Goal: Task Accomplishment & Management: Manage account settings

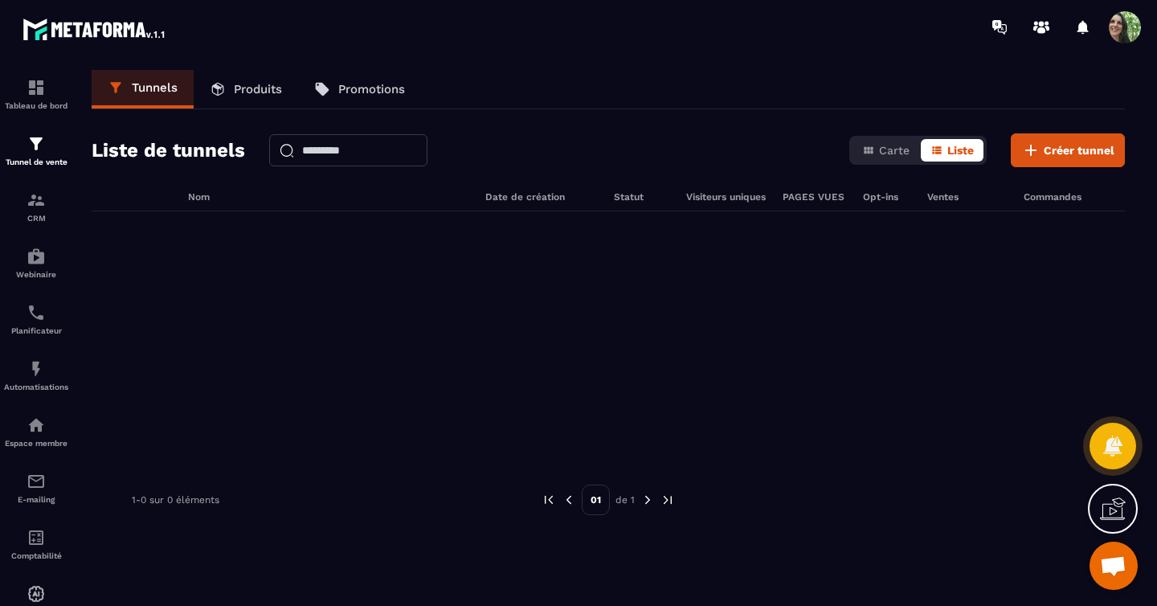
click at [258, 90] on p "Produits" at bounding box center [258, 89] width 48 height 14
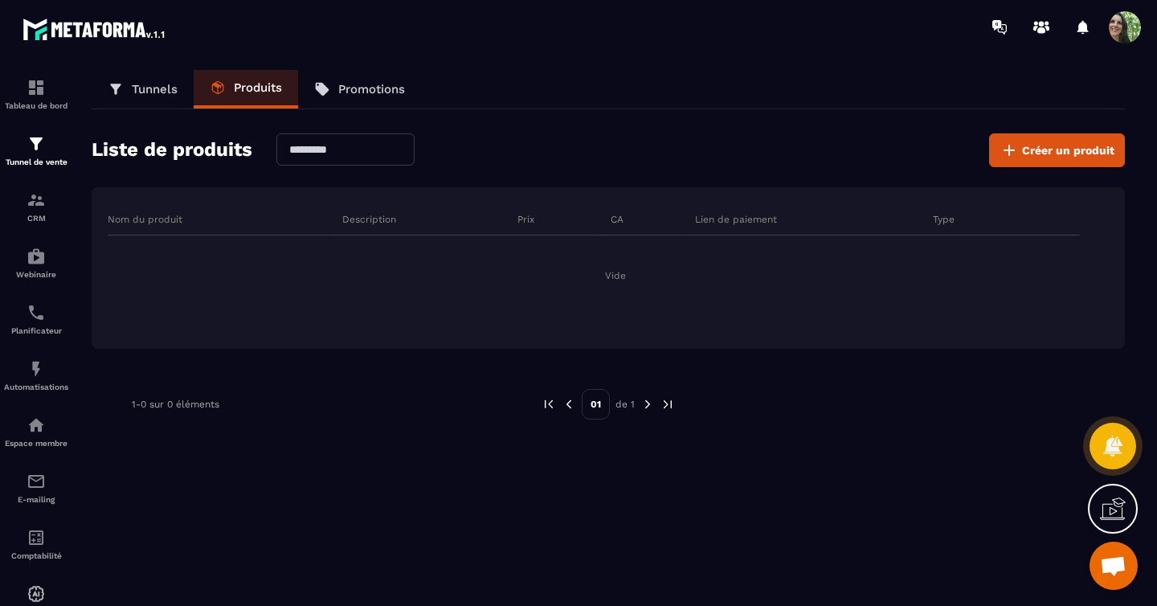
click at [162, 220] on p "Nom du produit" at bounding box center [145, 219] width 75 height 13
click at [1038, 142] on span "Créer un produit" at bounding box center [1068, 150] width 92 height 16
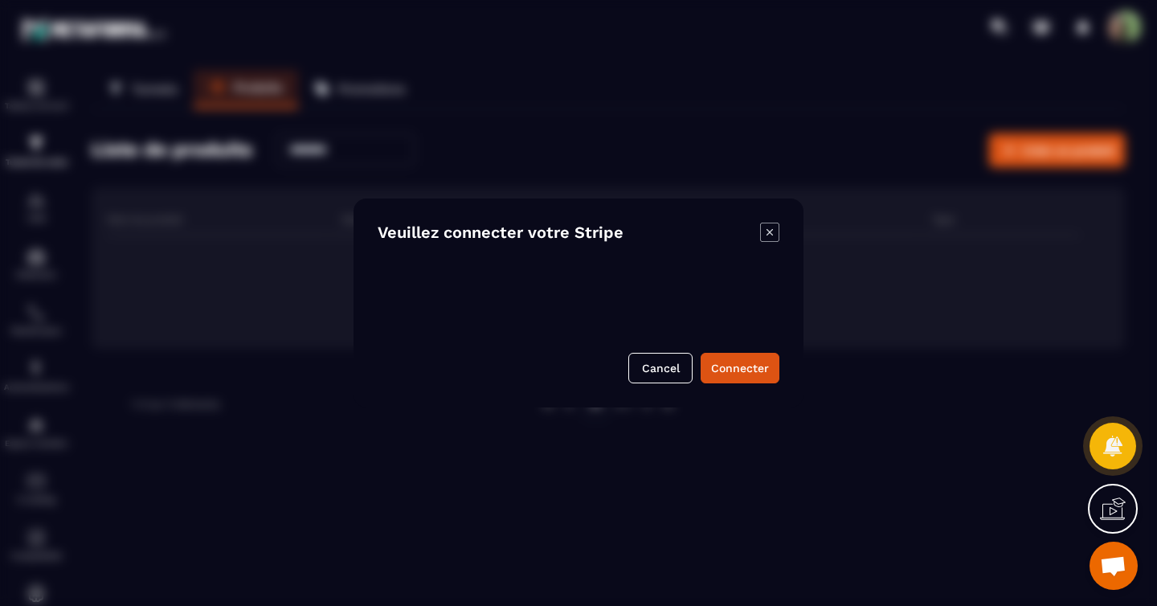
click at [772, 236] on icon "Modal window" at bounding box center [769, 232] width 19 height 19
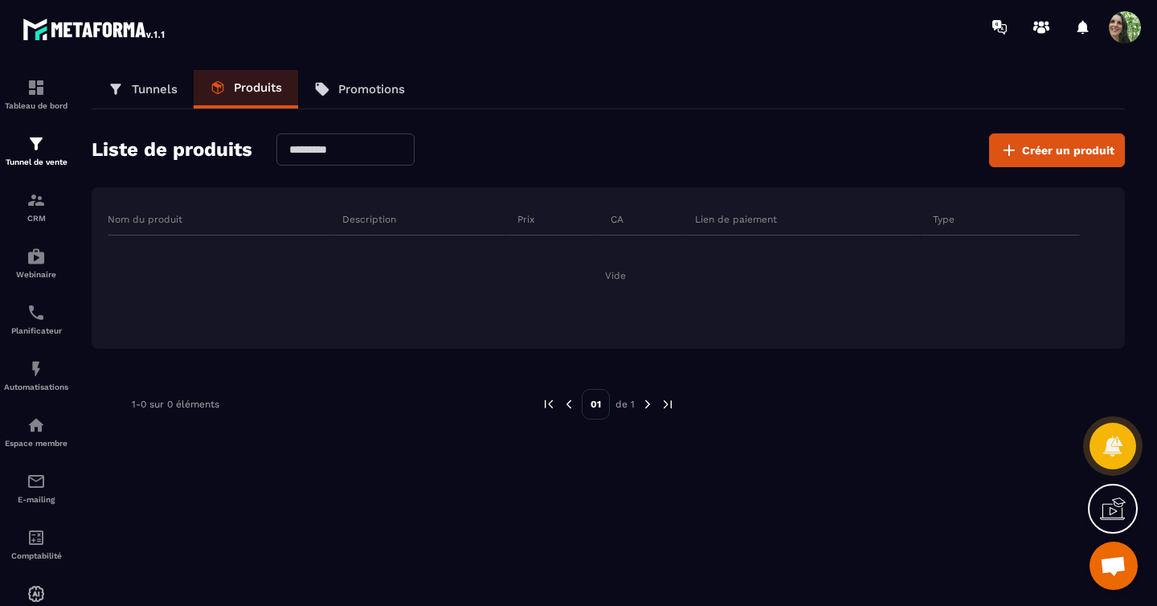
click at [1112, 511] on icon at bounding box center [1113, 509] width 26 height 26
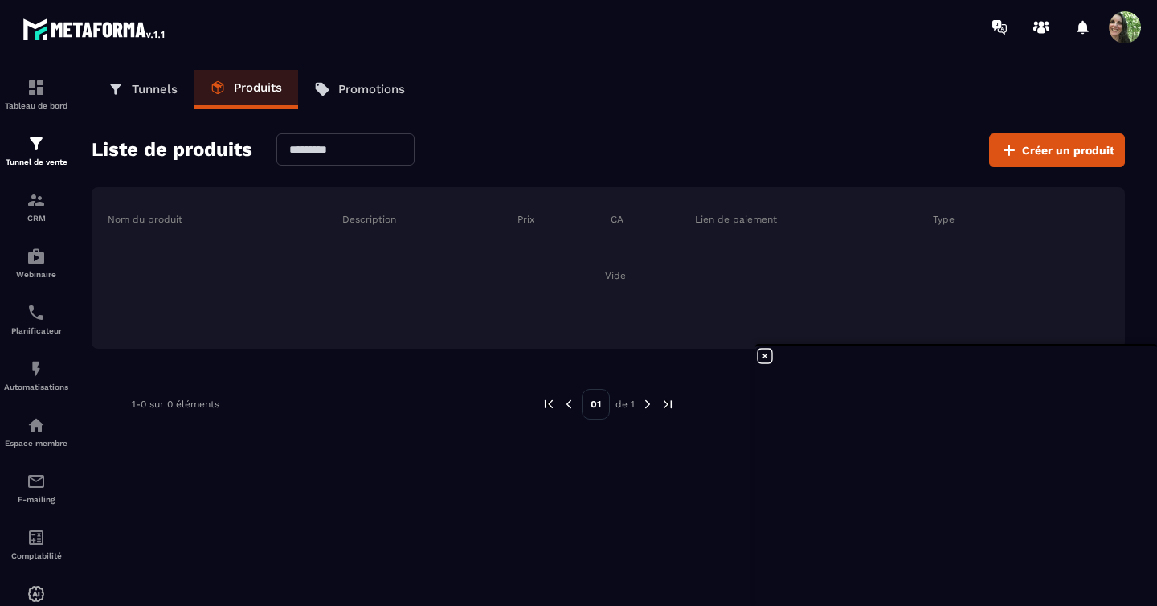
click at [772, 359] on icon at bounding box center [765, 355] width 19 height 19
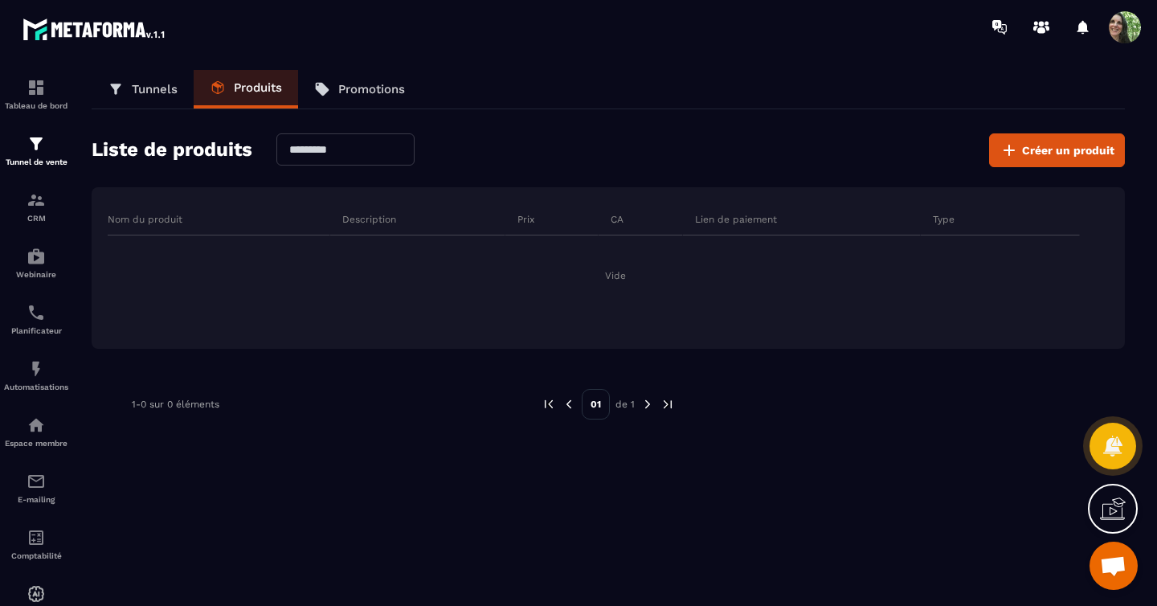
click at [1112, 564] on span "Ouvrir le chat" at bounding box center [1113, 567] width 27 height 23
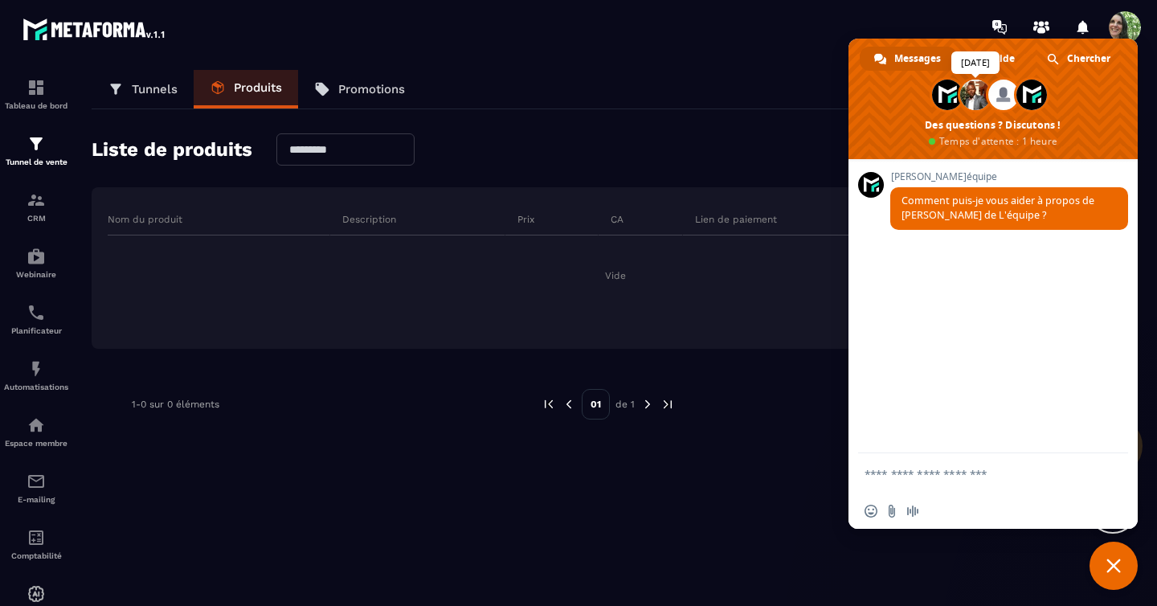
click at [977, 101] on span at bounding box center [976, 95] width 31 height 31
click at [975, 94] on span at bounding box center [976, 95] width 31 height 31
click at [981, 100] on span at bounding box center [976, 95] width 31 height 31
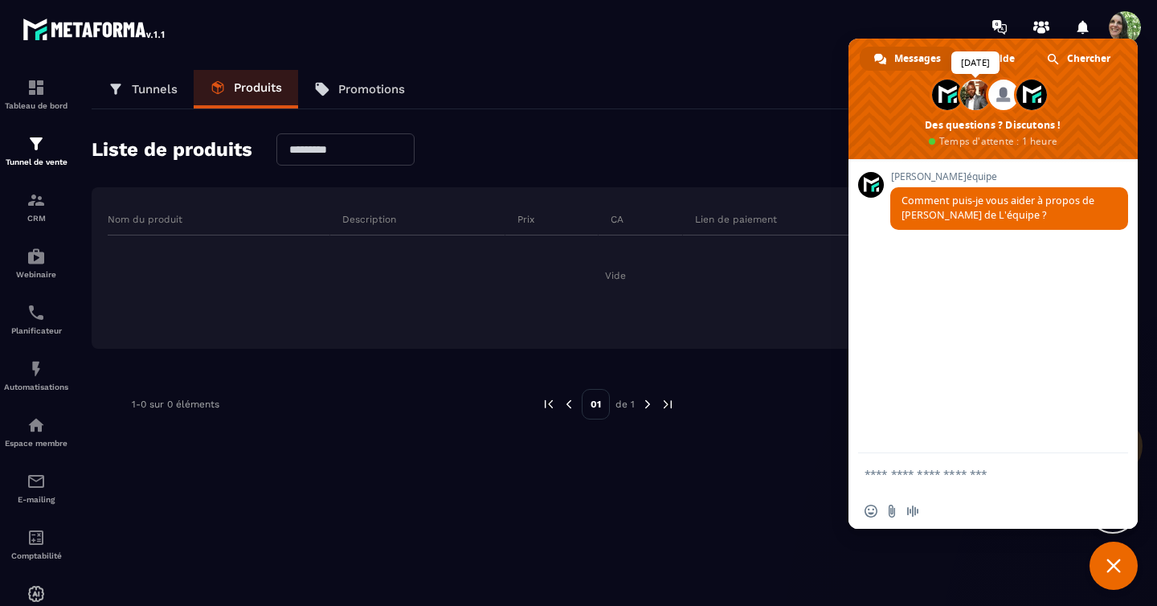
click at [977, 100] on span at bounding box center [976, 95] width 31 height 31
click at [902, 55] on span "Messages" at bounding box center [918, 59] width 47 height 24
click at [895, 51] on span "Messages" at bounding box center [918, 59] width 47 height 24
click at [907, 469] on textarea "Entrez votre message..." at bounding box center [977, 473] width 225 height 40
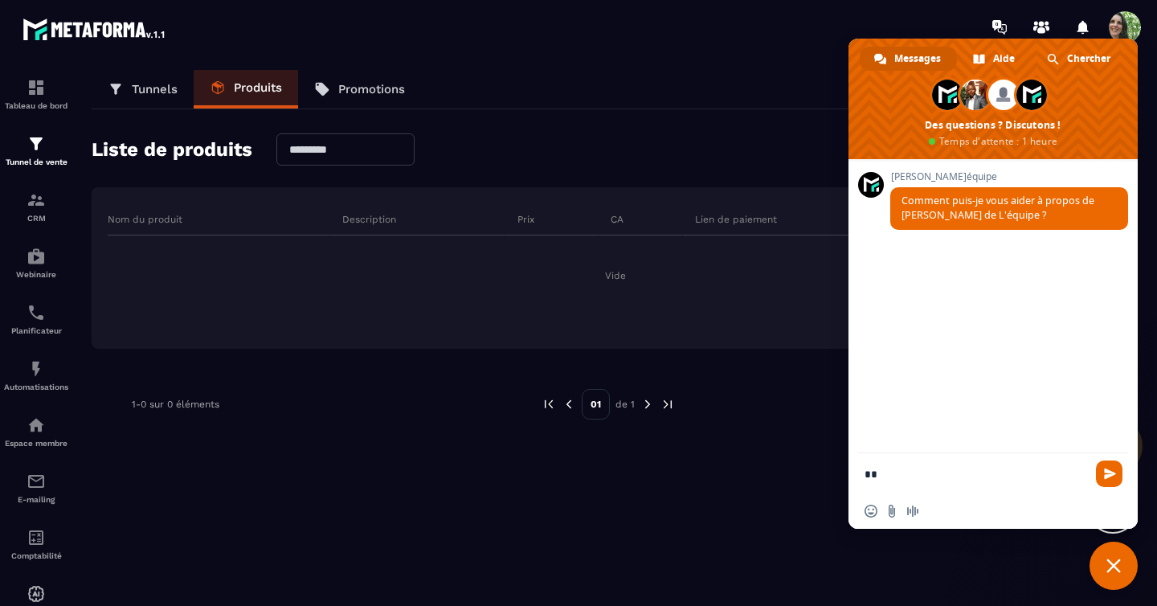
type textarea "*"
type textarea "********"
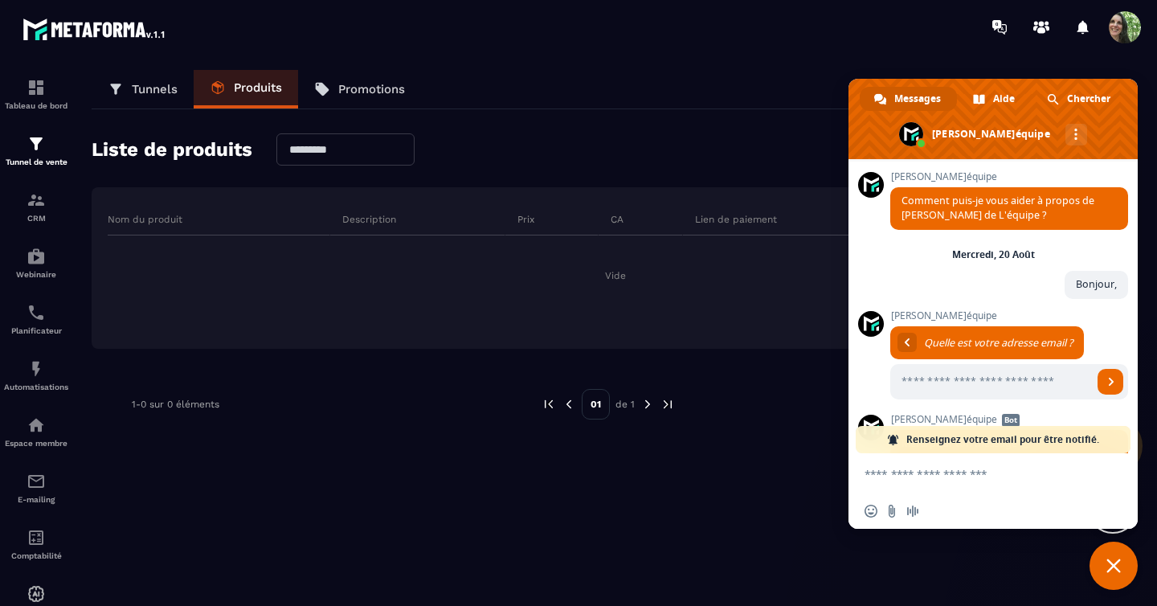
scroll to position [180, 0]
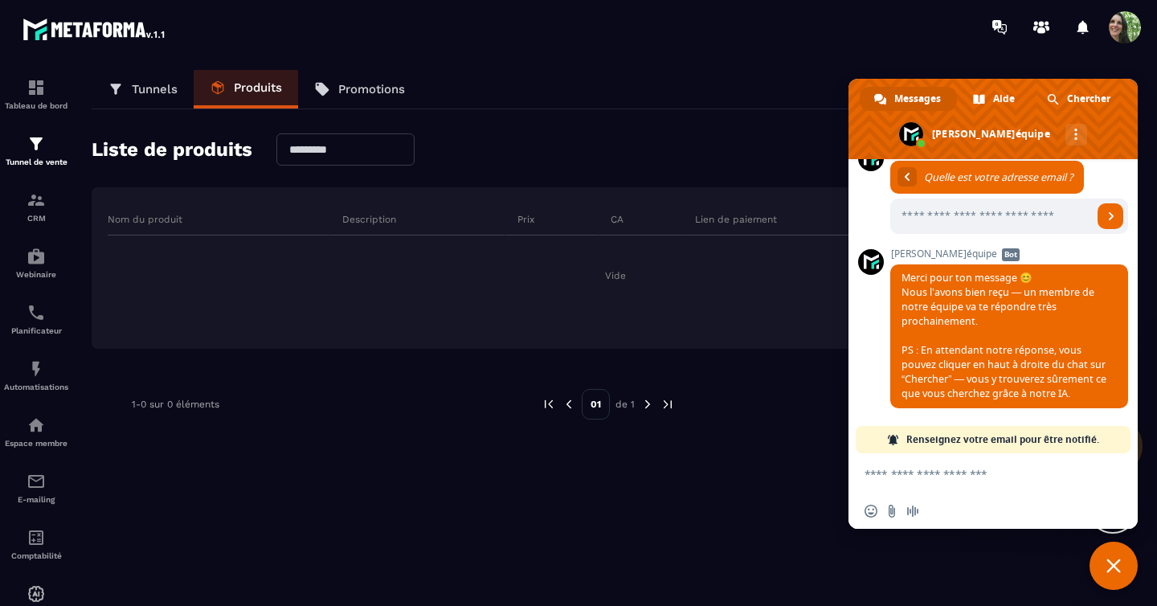
click at [898, 473] on textarea "Entrez votre message..." at bounding box center [977, 473] width 225 height 40
click at [918, 440] on span "Renseignez votre email pour être notifié." at bounding box center [1003, 439] width 193 height 27
click at [974, 438] on span "Renseignez votre email pour être notifié." at bounding box center [1003, 439] width 193 height 27
click at [1086, 28] on icon at bounding box center [1083, 27] width 11 height 14
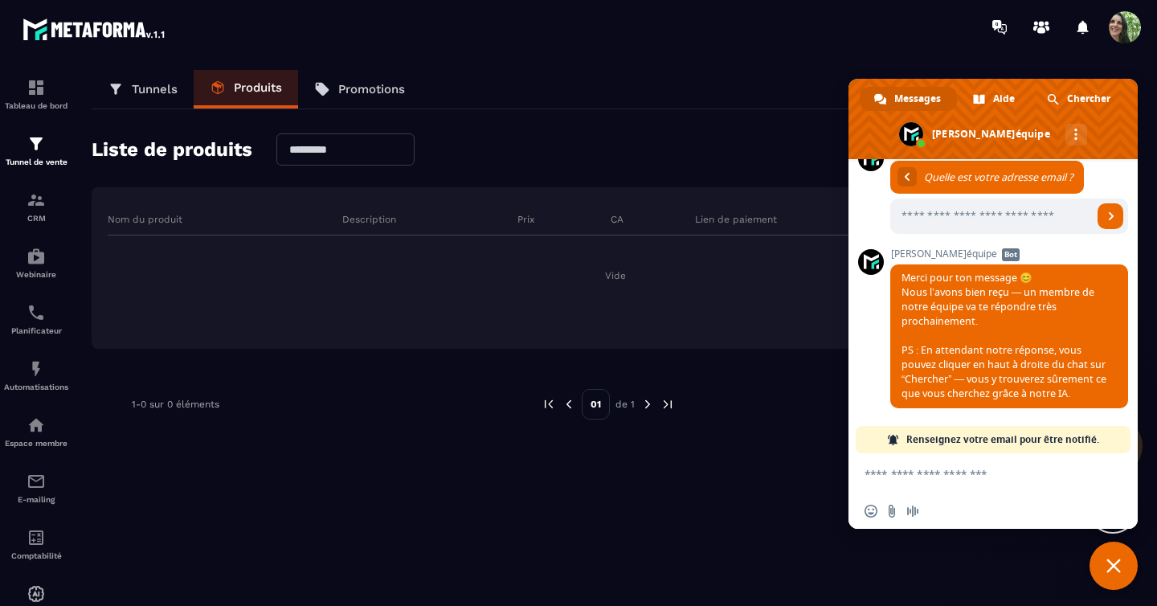
click at [1112, 29] on span at bounding box center [1125, 27] width 32 height 32
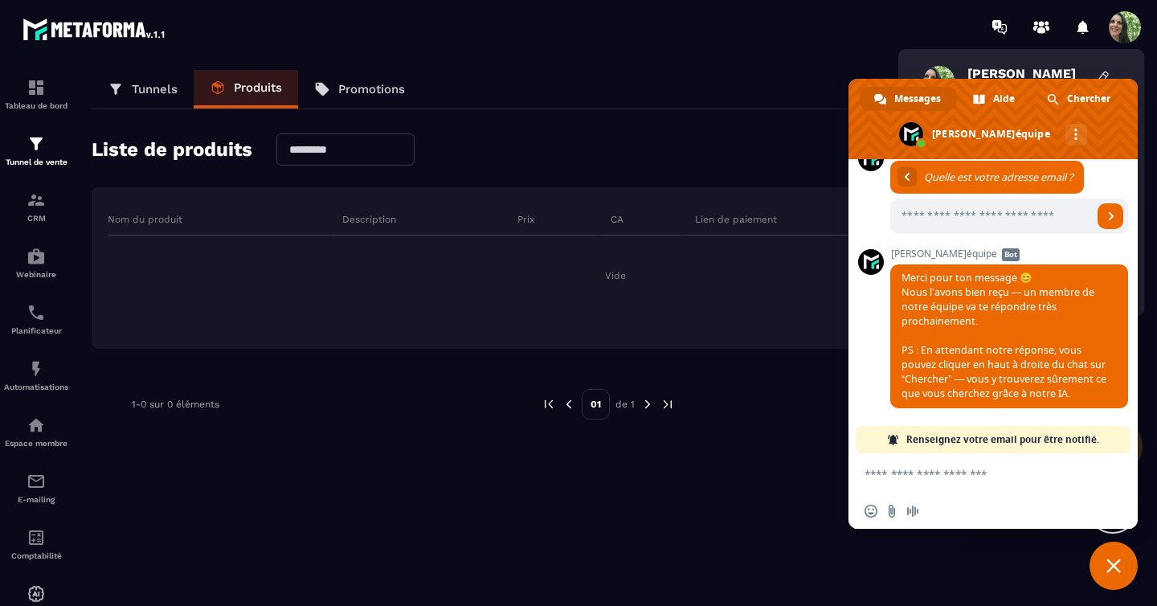
click at [1105, 551] on span "Fermer le chat" at bounding box center [1114, 566] width 48 height 48
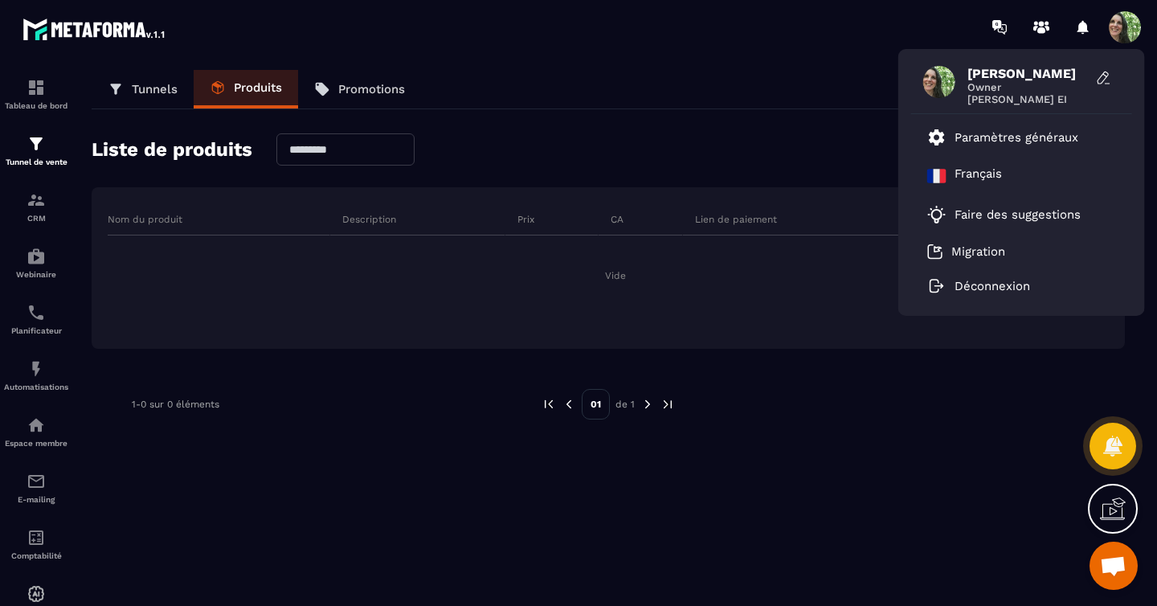
click at [1055, 76] on span "[PERSON_NAME]" at bounding box center [1028, 73] width 121 height 15
click at [1101, 75] on icon at bounding box center [1103, 78] width 10 height 12
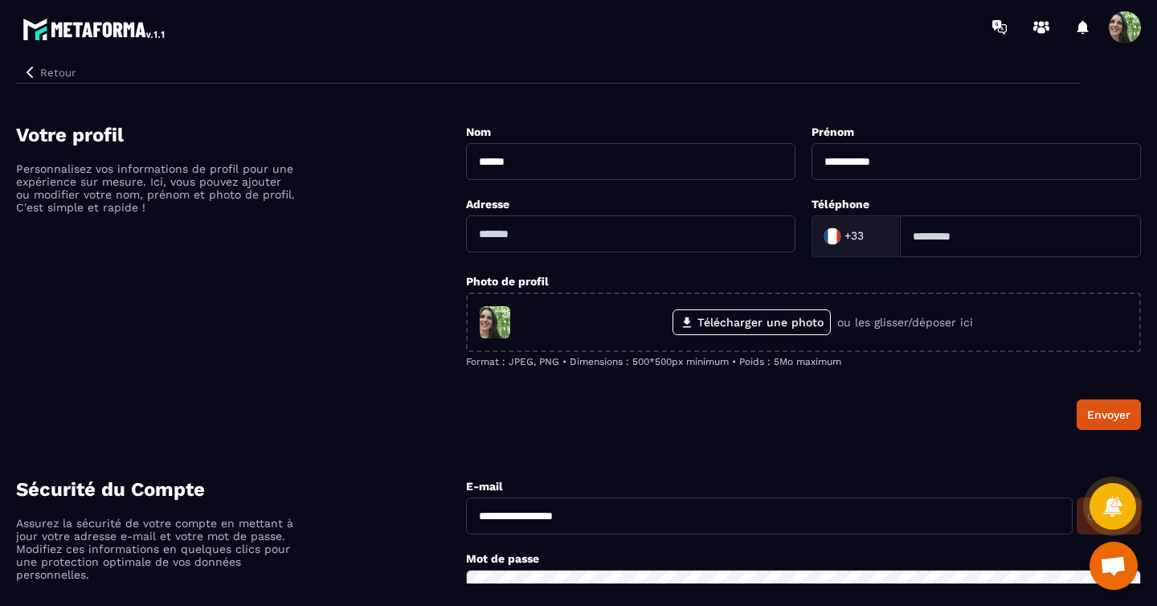
click at [924, 237] on input at bounding box center [1020, 236] width 241 height 42
type input "*********"
click at [1096, 420] on button "Envoyer" at bounding box center [1109, 414] width 64 height 31
